Goal: Check status: Check status

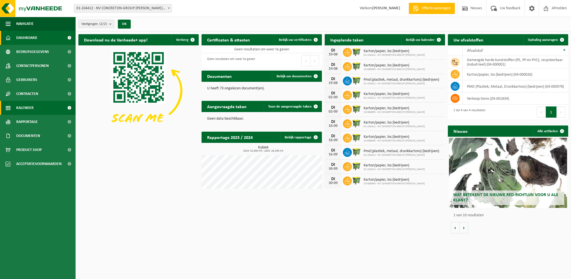
click at [22, 106] on span "Kalender" at bounding box center [24, 108] width 17 height 14
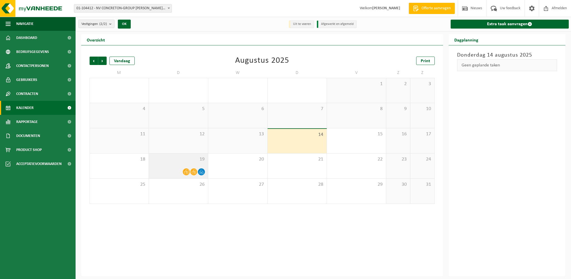
click at [172, 168] on div at bounding box center [178, 172] width 53 height 8
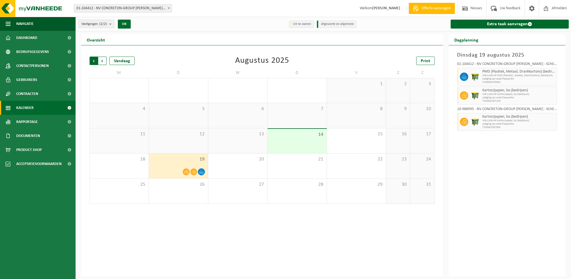
click at [101, 59] on span "Volgende" at bounding box center [102, 61] width 8 height 8
